Goal: Navigation & Orientation: Find specific page/section

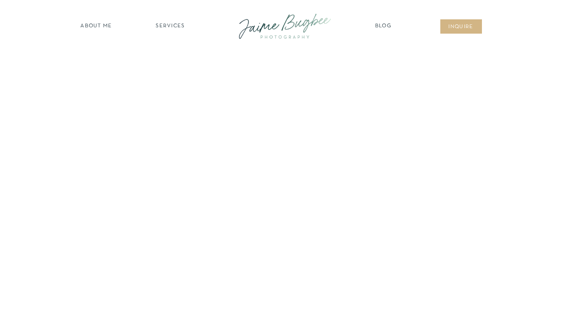
click at [96, 25] on nav "about ME" at bounding box center [96, 26] width 37 height 8
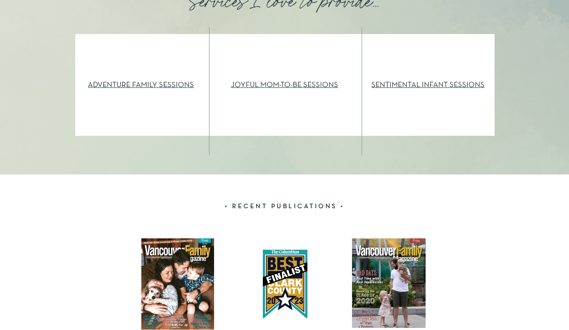
scroll to position [960, 0]
click at [400, 85] on link "SENTIMENTAL INFANT SESSIONS" at bounding box center [428, 84] width 113 height 7
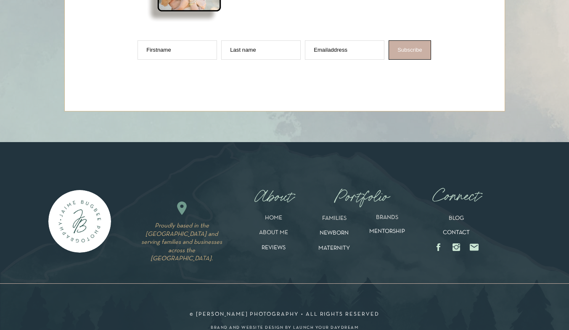
scroll to position [3506, 0]
click at [338, 221] on p "FAMILIES" at bounding box center [334, 220] width 41 height 10
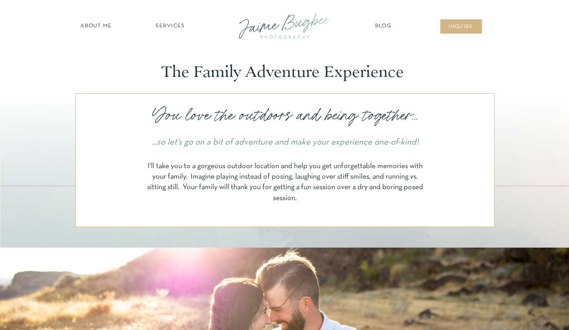
click at [338, 221] on div at bounding box center [285, 160] width 420 height 134
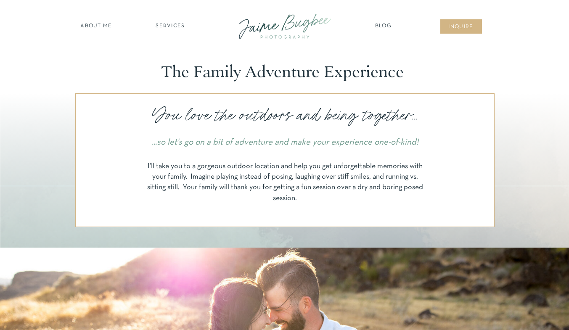
drag, startPoint x: 572, startPoint y: 13, endPoint x: 566, endPoint y: 7, distance: 9.2
click at [173, 28] on nav "SERVICES" at bounding box center [171, 26] width 48 height 8
click at [173, 74] on nav "families" at bounding box center [170, 73] width 64 height 8
click at [167, 72] on nav "families" at bounding box center [170, 73] width 64 height 8
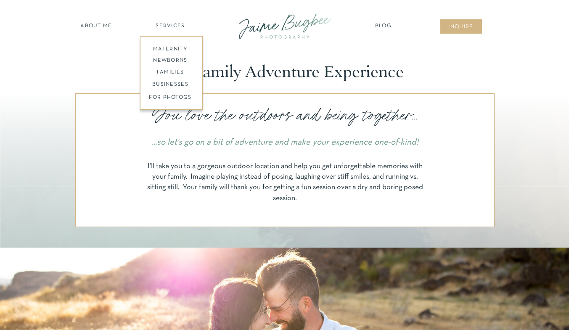
click at [463, 26] on nav "inqUIre" at bounding box center [461, 27] width 34 height 8
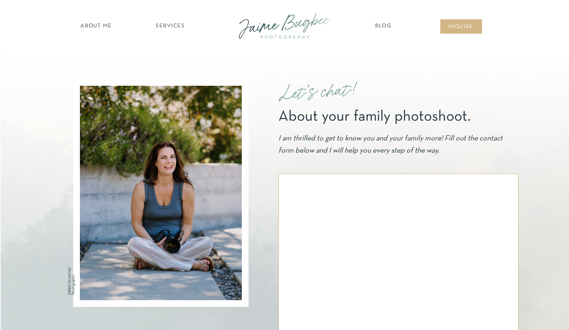
click at [97, 30] on nav "about ME" at bounding box center [96, 26] width 37 height 8
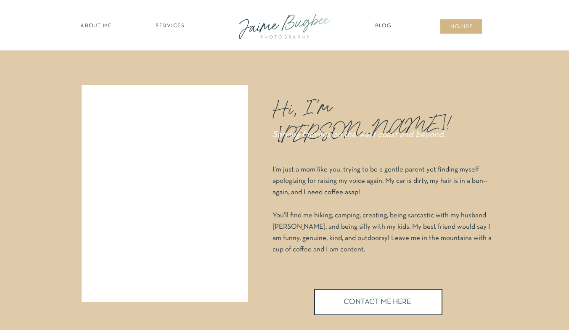
click at [268, 21] on div at bounding box center [285, 26] width 113 height 32
